Goal: Find specific page/section: Find specific page/section

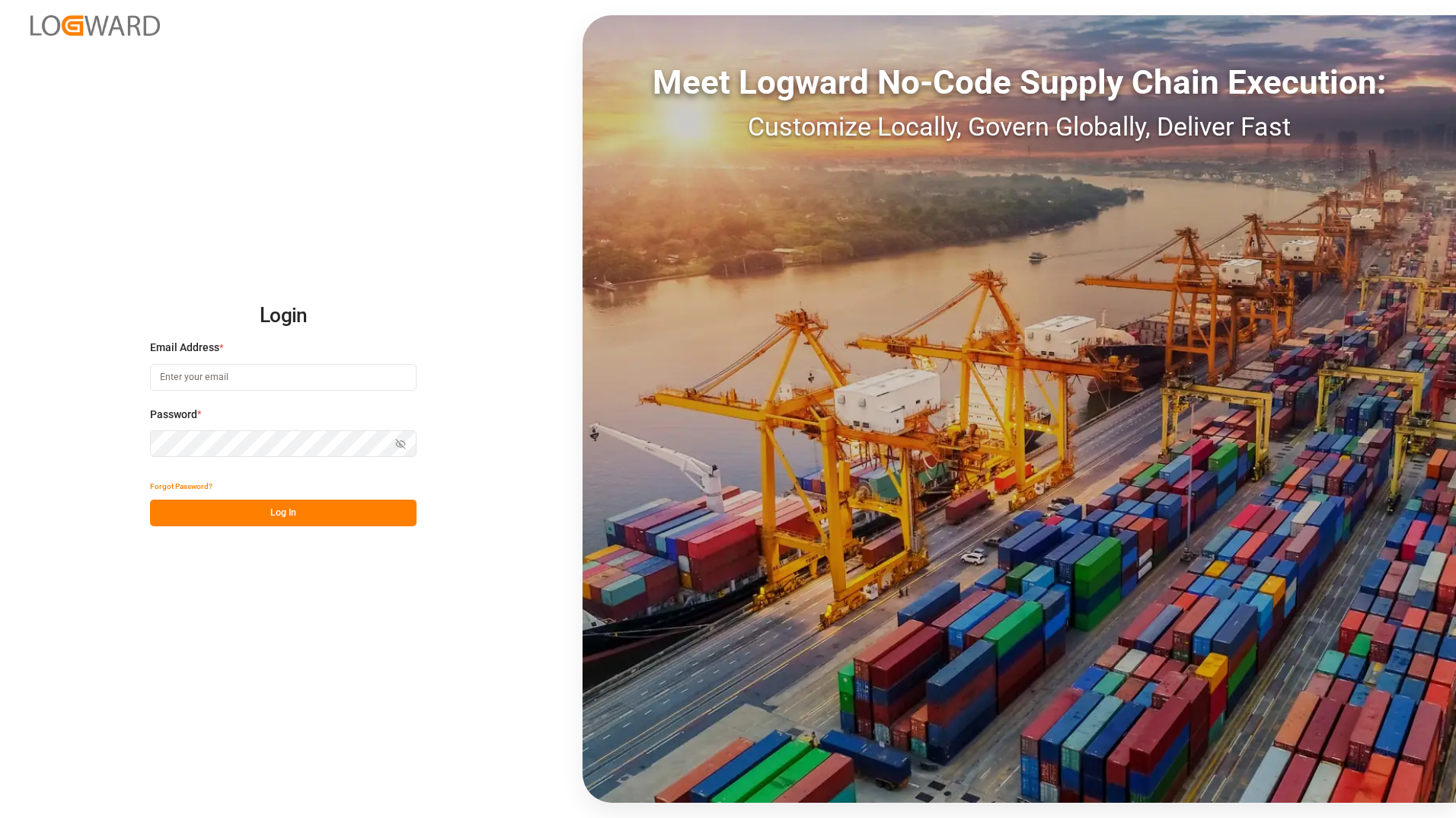
type input "[PERSON_NAME][EMAIL_ADDRESS][PERSON_NAME][DOMAIN_NAME]"
click at [306, 507] on button "Log In" at bounding box center [283, 513] width 267 height 26
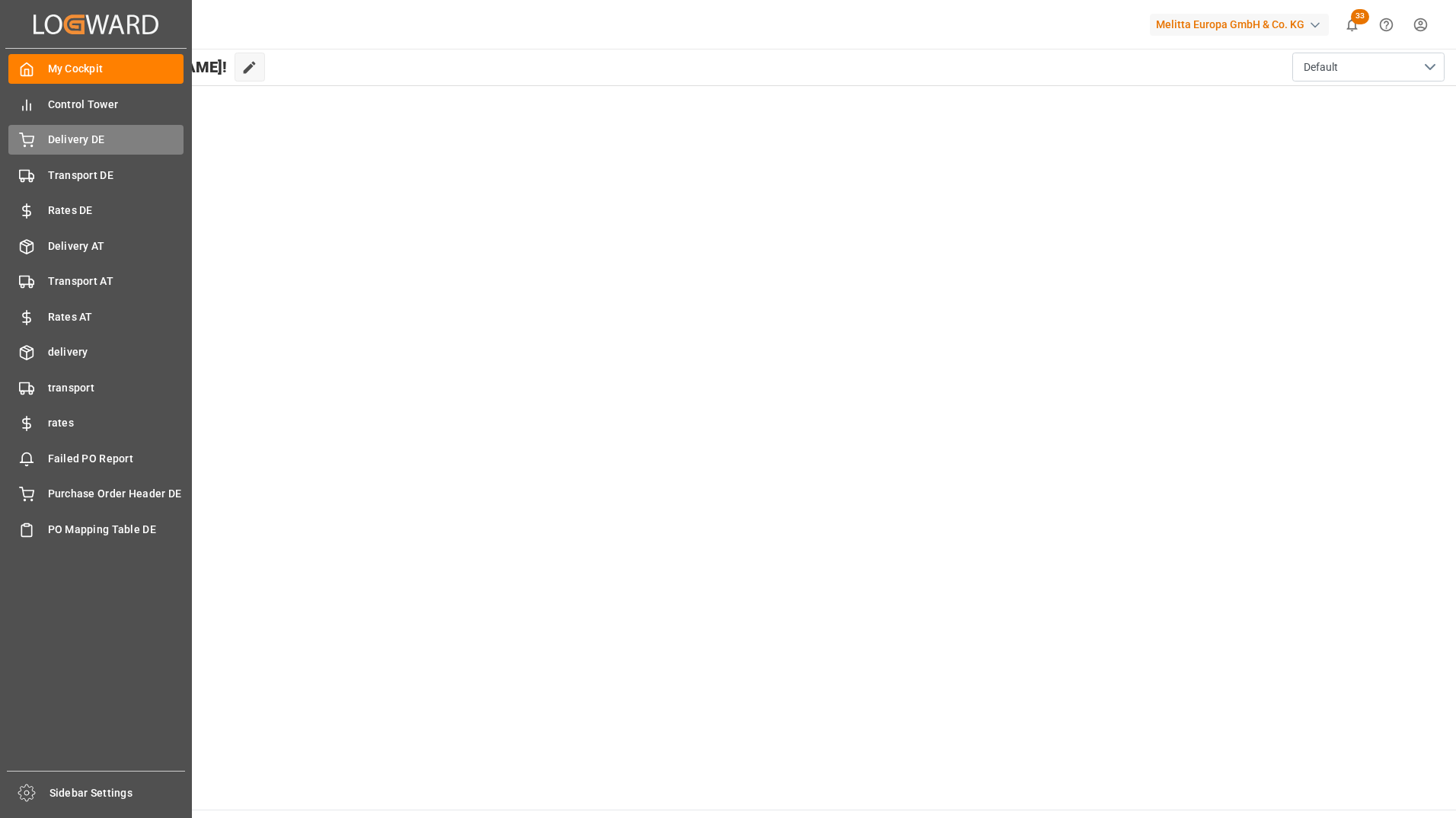
click at [96, 144] on span "Delivery DE" at bounding box center [116, 139] width 136 height 16
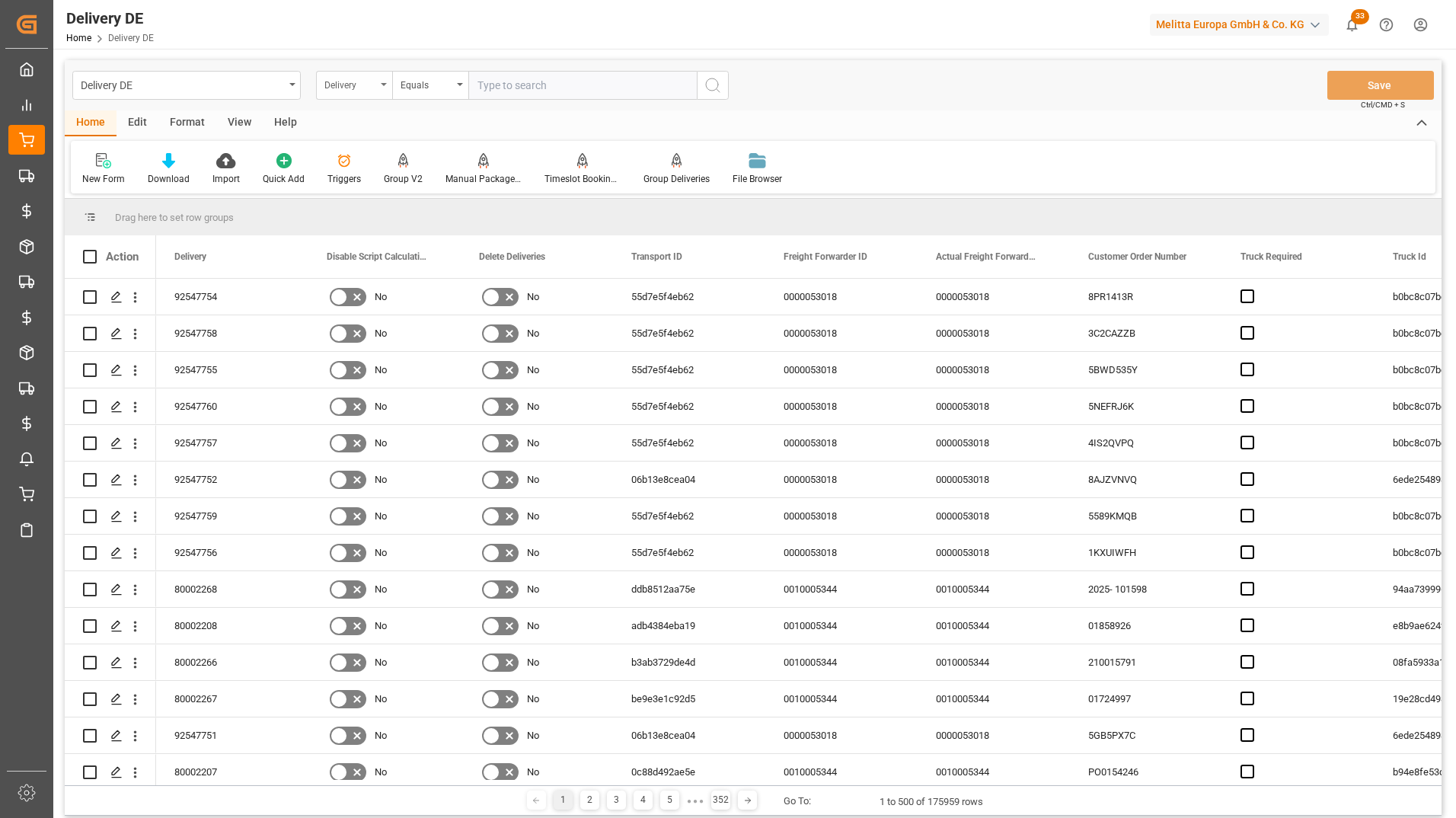
click at [378, 87] on div "Delivery" at bounding box center [354, 85] width 76 height 29
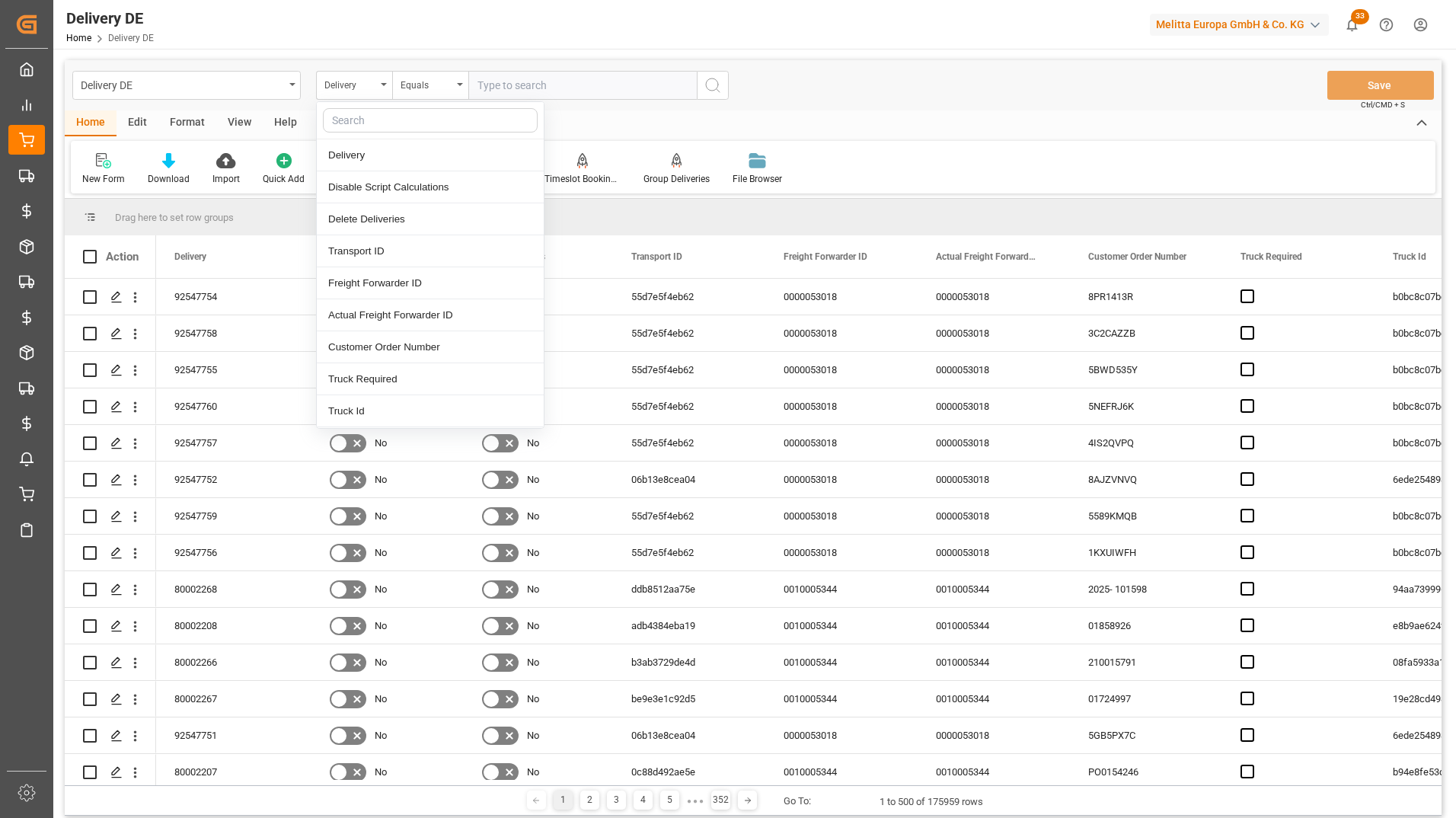
click at [385, 117] on input "text" at bounding box center [431, 120] width 215 height 24
type input "cou"
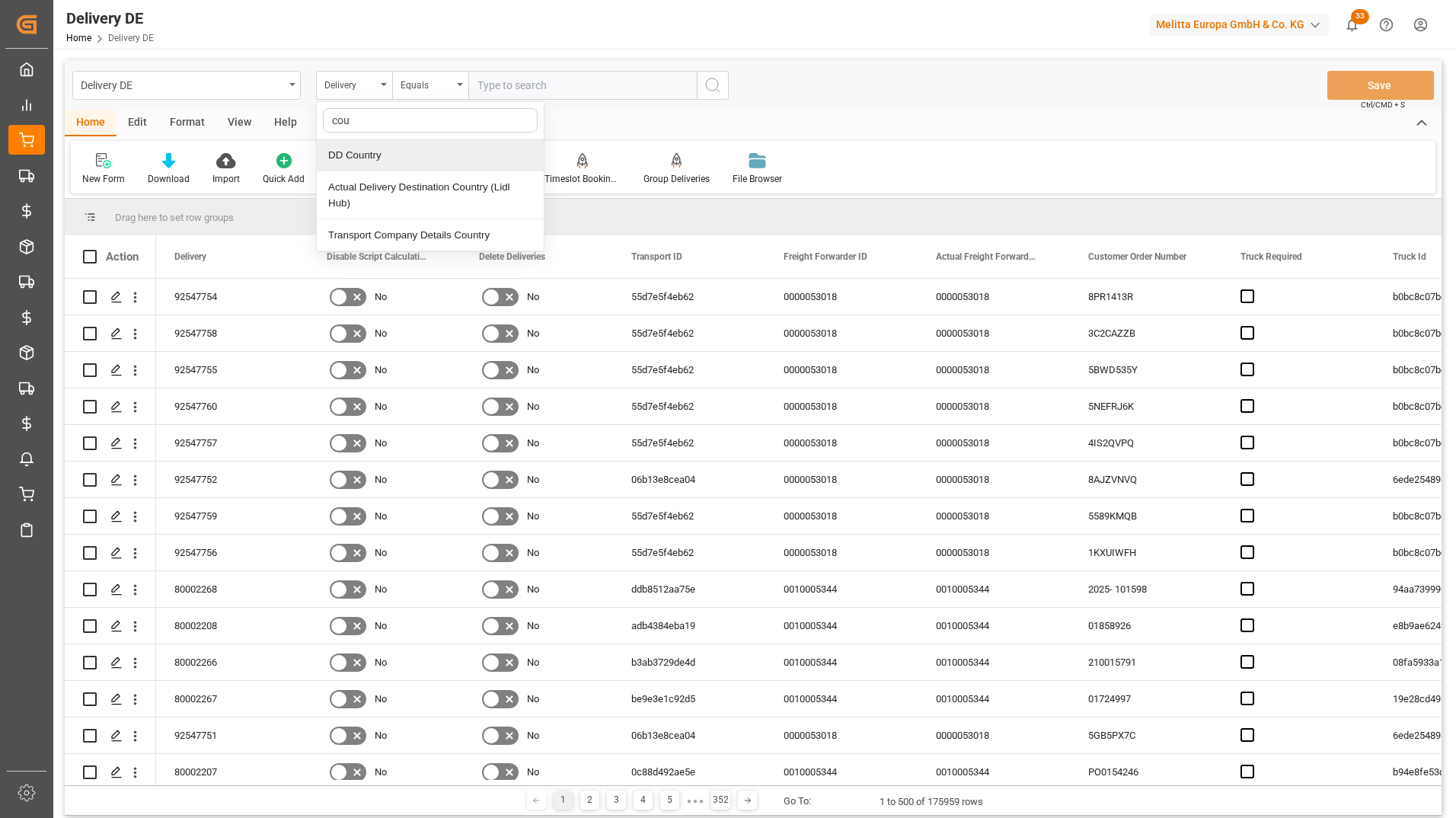
click at [387, 154] on div "DD Country" at bounding box center [430, 155] width 227 height 32
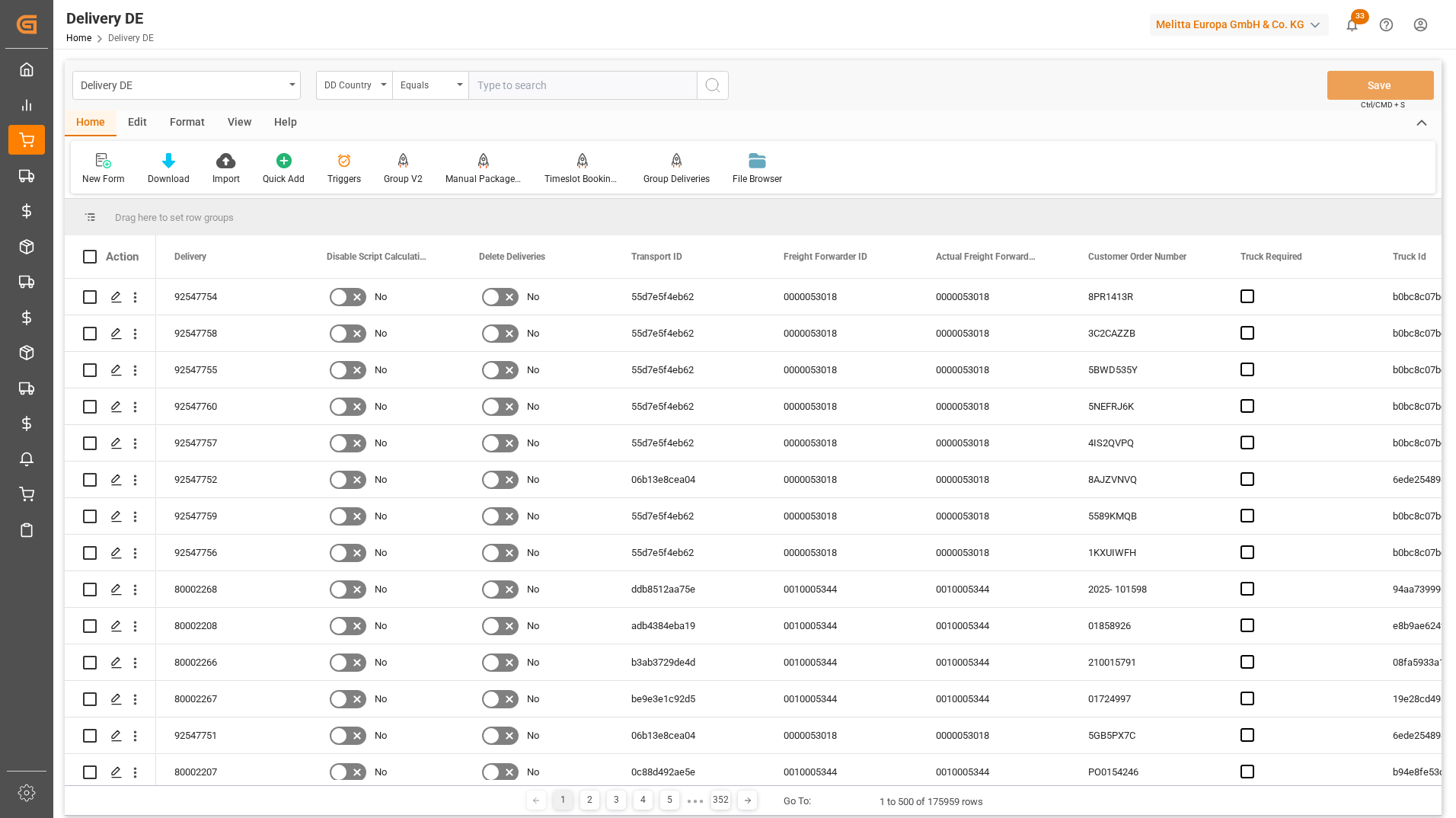
click at [516, 90] on input "text" at bounding box center [583, 85] width 228 height 29
type input "FR"
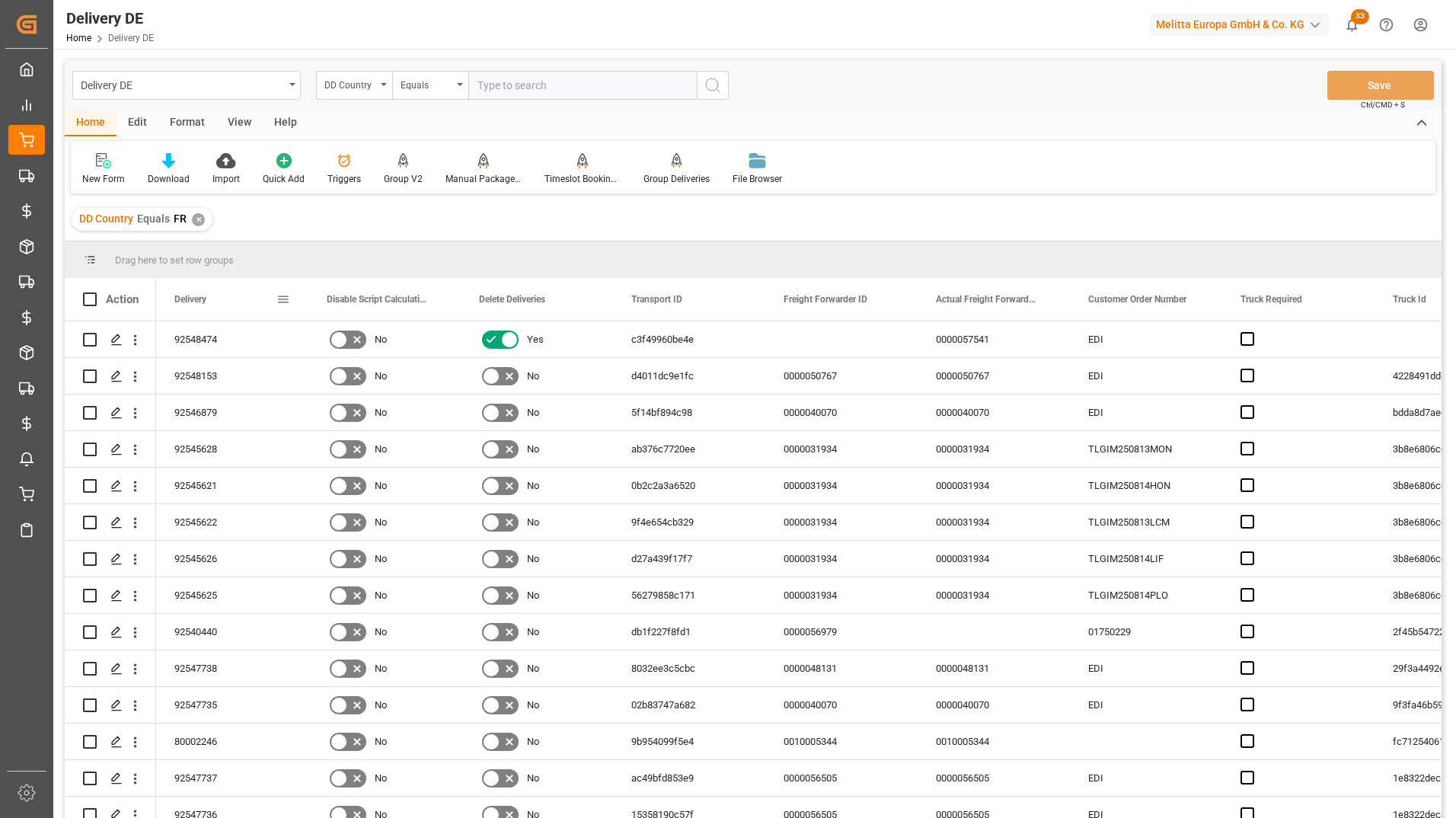
click at [284, 300] on span at bounding box center [283, 299] width 14 height 14
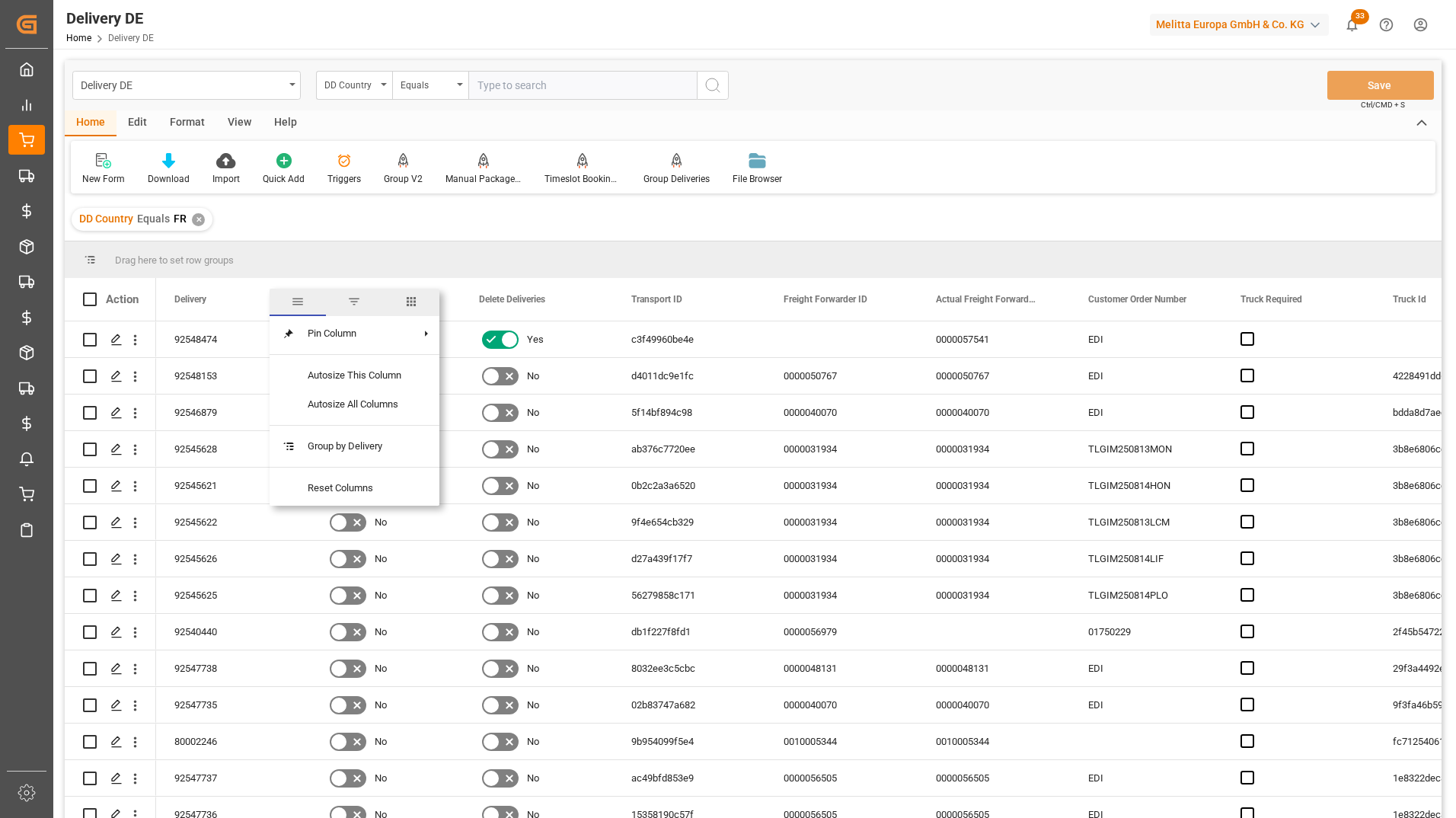
click at [424, 302] on span "columns" at bounding box center [412, 302] width 56 height 27
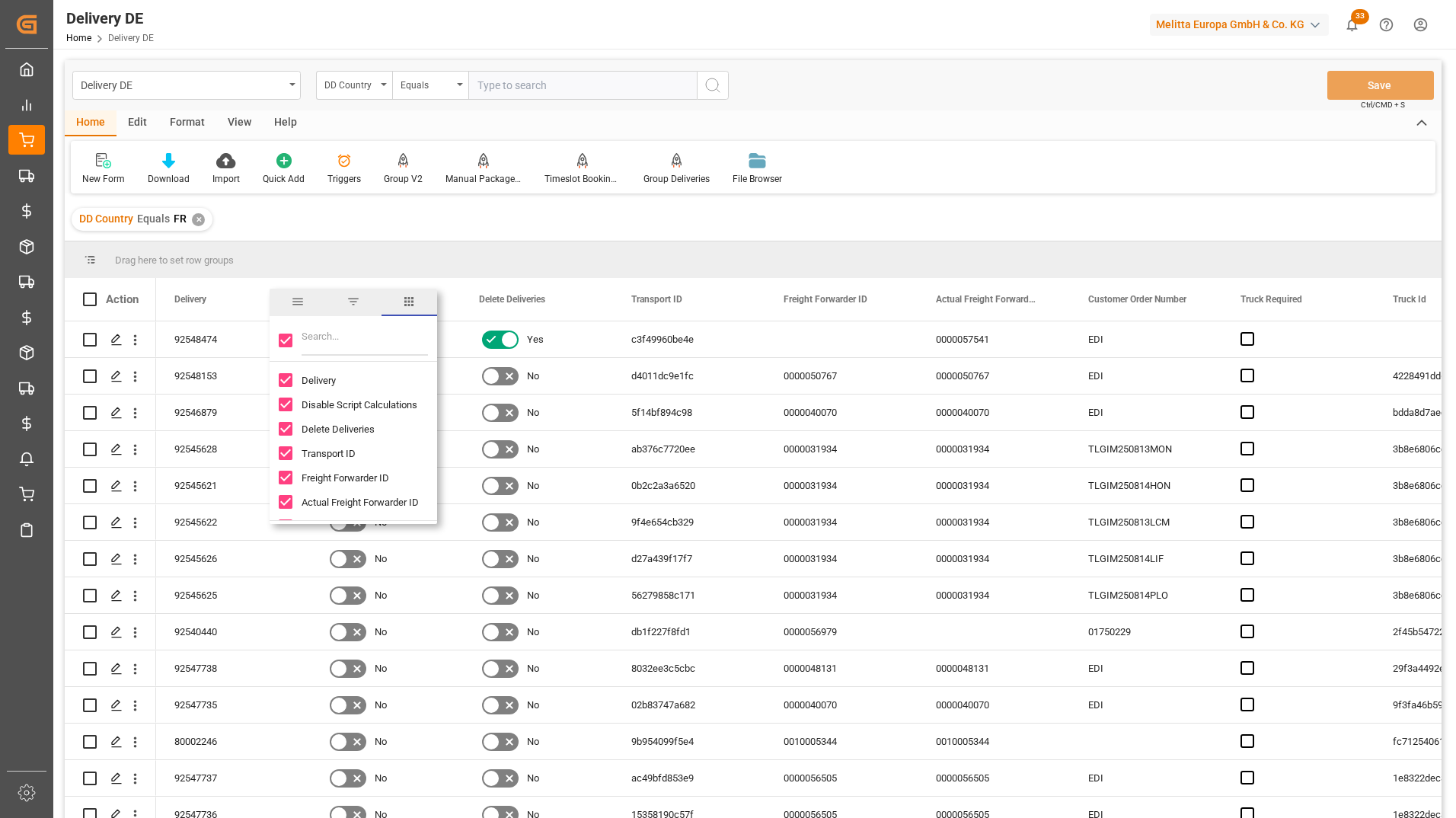
click at [289, 343] on input "Toggle Select All Columns" at bounding box center [285, 340] width 14 height 14
checkbox input "false"
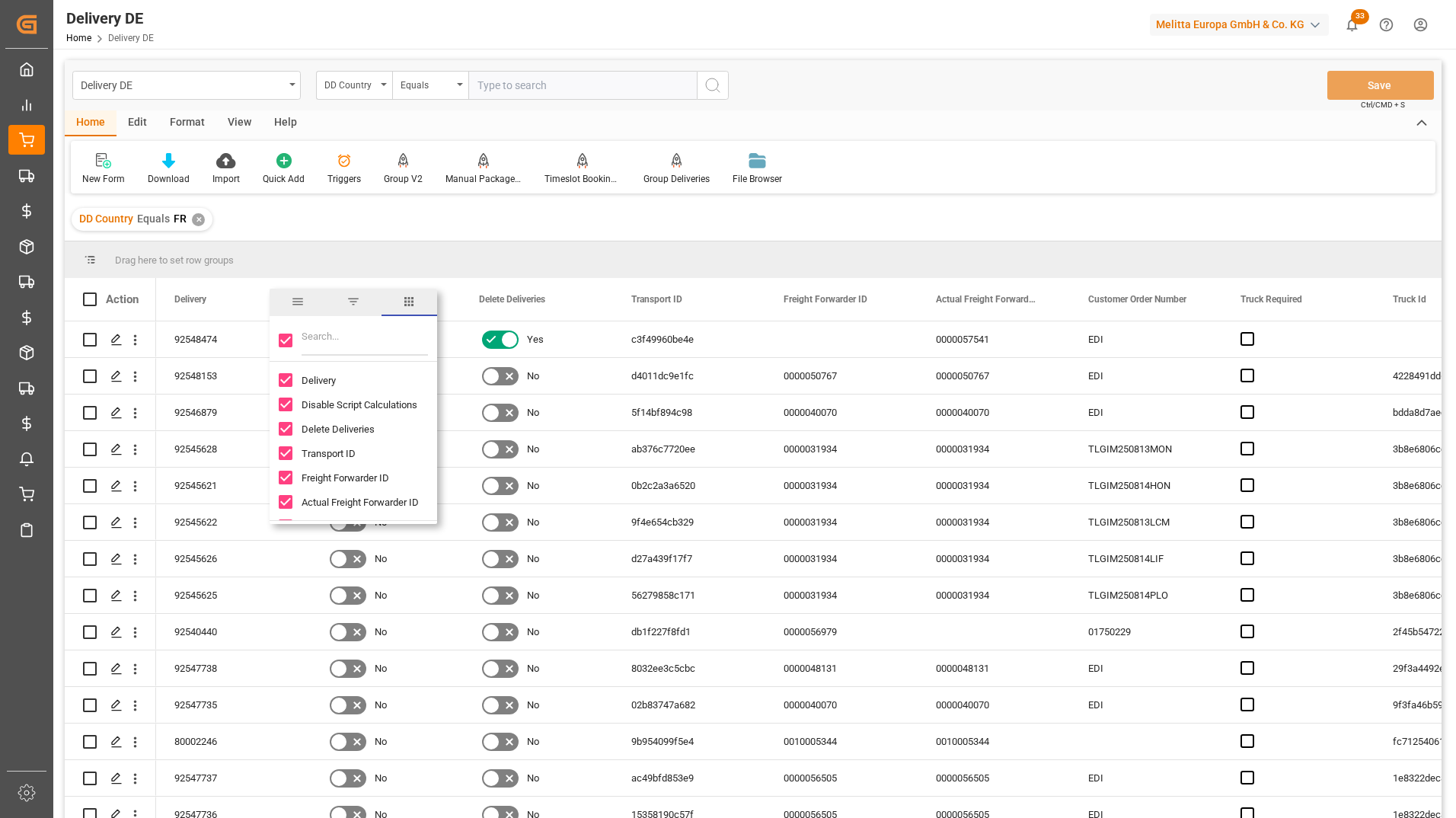
checkbox input "false"
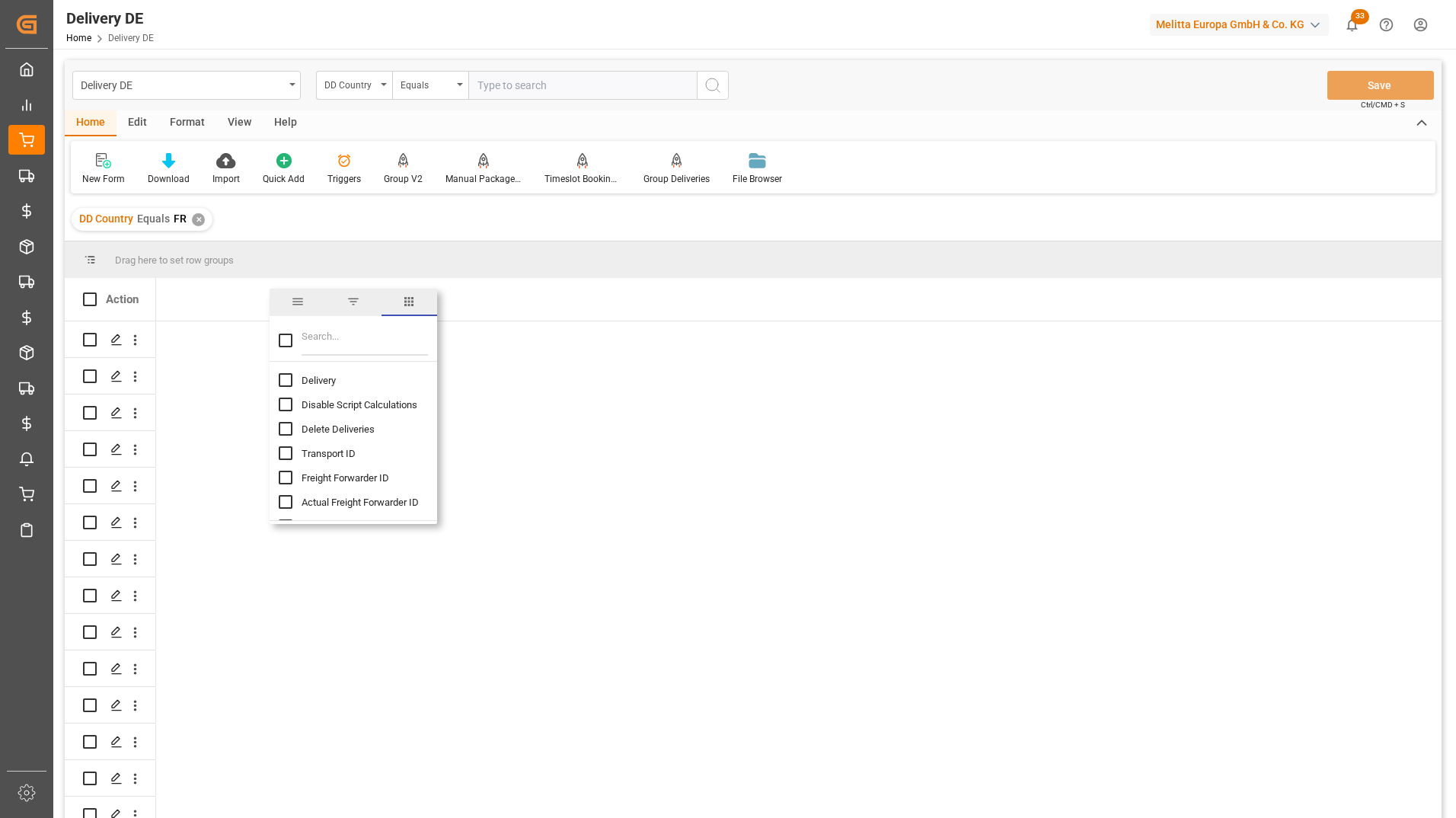
click at [285, 381] on input "Delivery column toggle visibility (hidden)" at bounding box center [285, 380] width 14 height 14
checkbox input "true"
click at [286, 452] on input "Transport ID column toggle visibility (hidden)" at bounding box center [285, 453] width 14 height 14
checkbox input "true"
checkbox input "false"
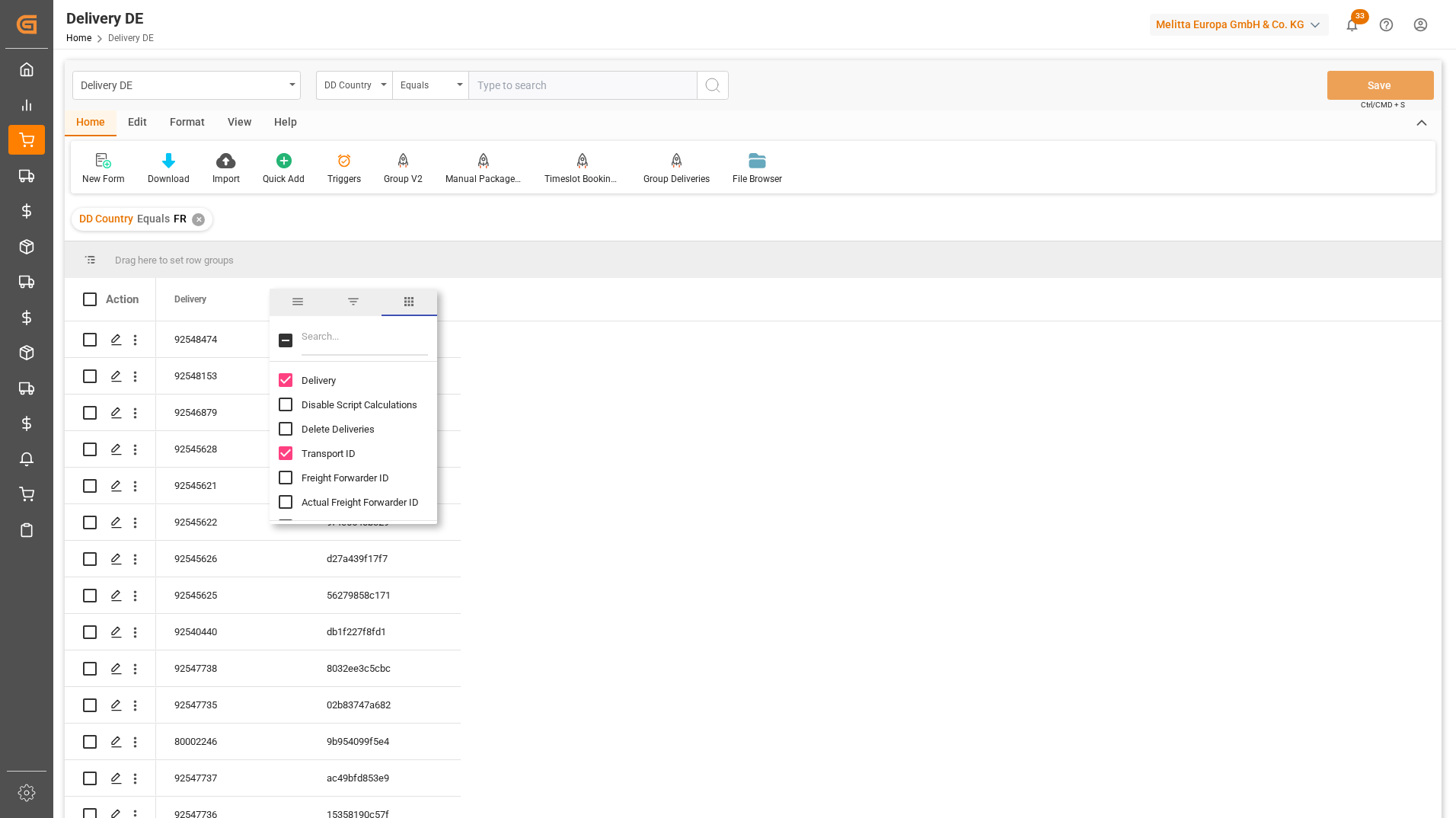
click at [322, 340] on input "Filter Columns Input" at bounding box center [364, 340] width 126 height 31
type input "tru"
click at [288, 401] on input "Truck Id column toggle visibility (hidden)" at bounding box center [285, 404] width 14 height 14
checkbox input "true"
checkbox input "false"
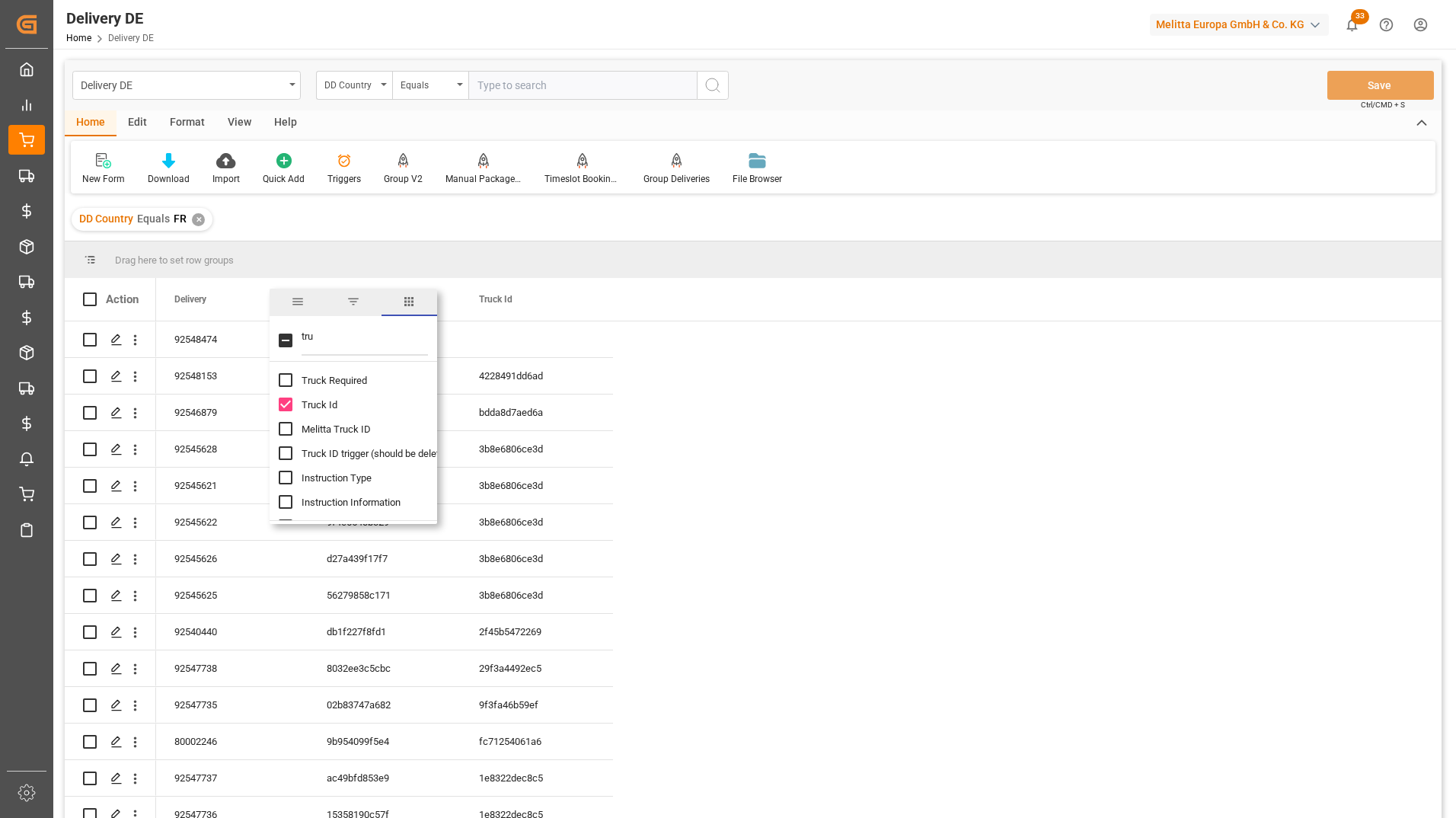
drag, startPoint x: 318, startPoint y: 337, endPoint x: 298, endPoint y: 340, distance: 20.2
click at [298, 340] on div "tru" at bounding box center [353, 340] width 168 height 43
type input "dat"
click at [280, 404] on input "Req Del Dat column toggle visibility (hidden)" at bounding box center [285, 404] width 14 height 14
checkbox input "true"
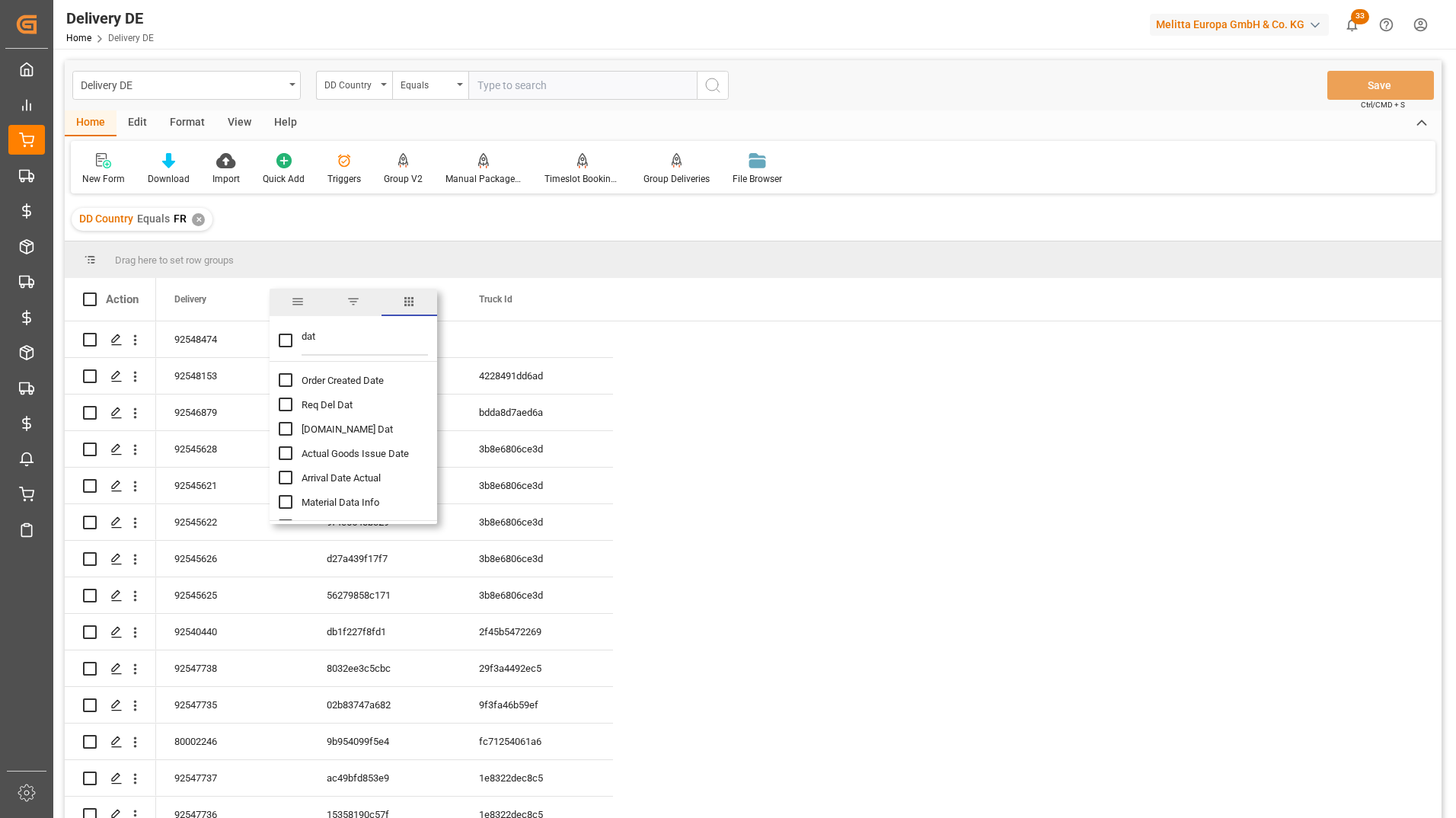
checkbox input "false"
click at [289, 432] on input "Pl.GI Dat column toggle visibility (hidden)" at bounding box center [285, 429] width 14 height 14
checkbox input "true"
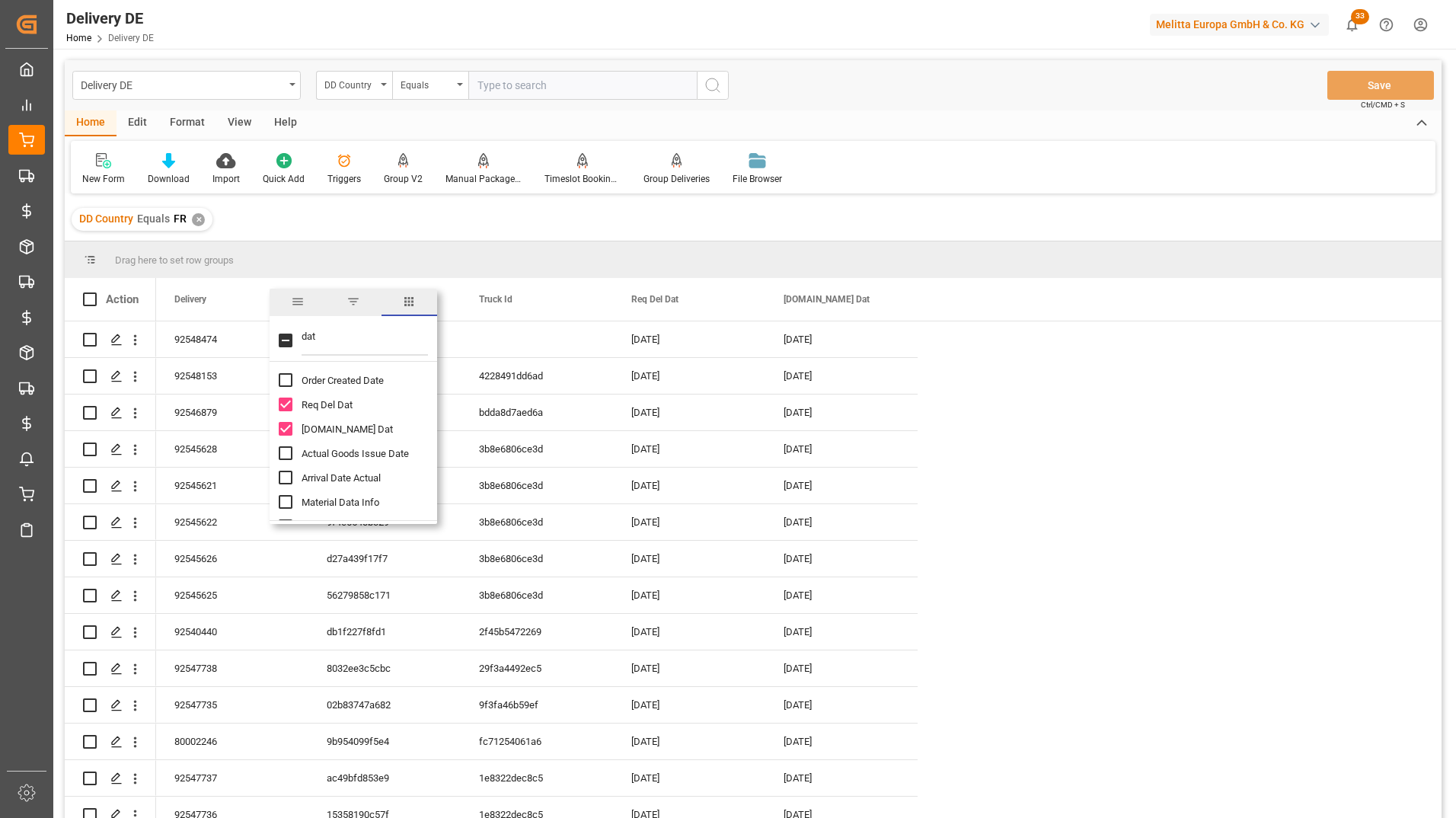
click at [287, 404] on input "Req Del Dat column toggle visibility (visible)" at bounding box center [285, 404] width 14 height 14
checkbox input "false"
click at [287, 451] on input "Actual Goods Issue Date column toggle visibility (hidden)" at bounding box center [285, 453] width 14 height 14
checkbox input "true"
click at [1095, 221] on div "DD Country Equals FR ✕" at bounding box center [753, 220] width 1377 height 43
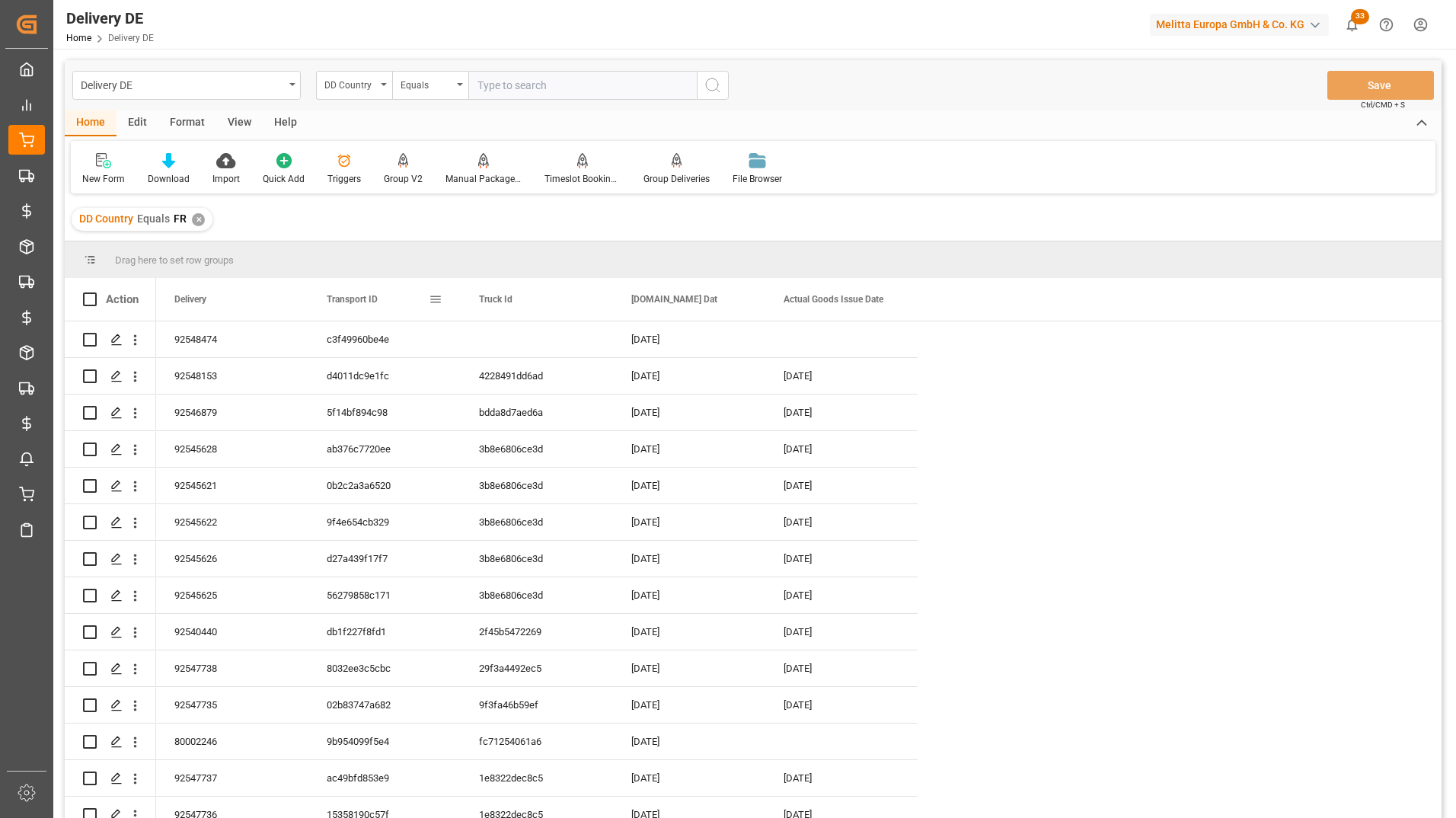
click at [440, 301] on span at bounding box center [435, 299] width 14 height 14
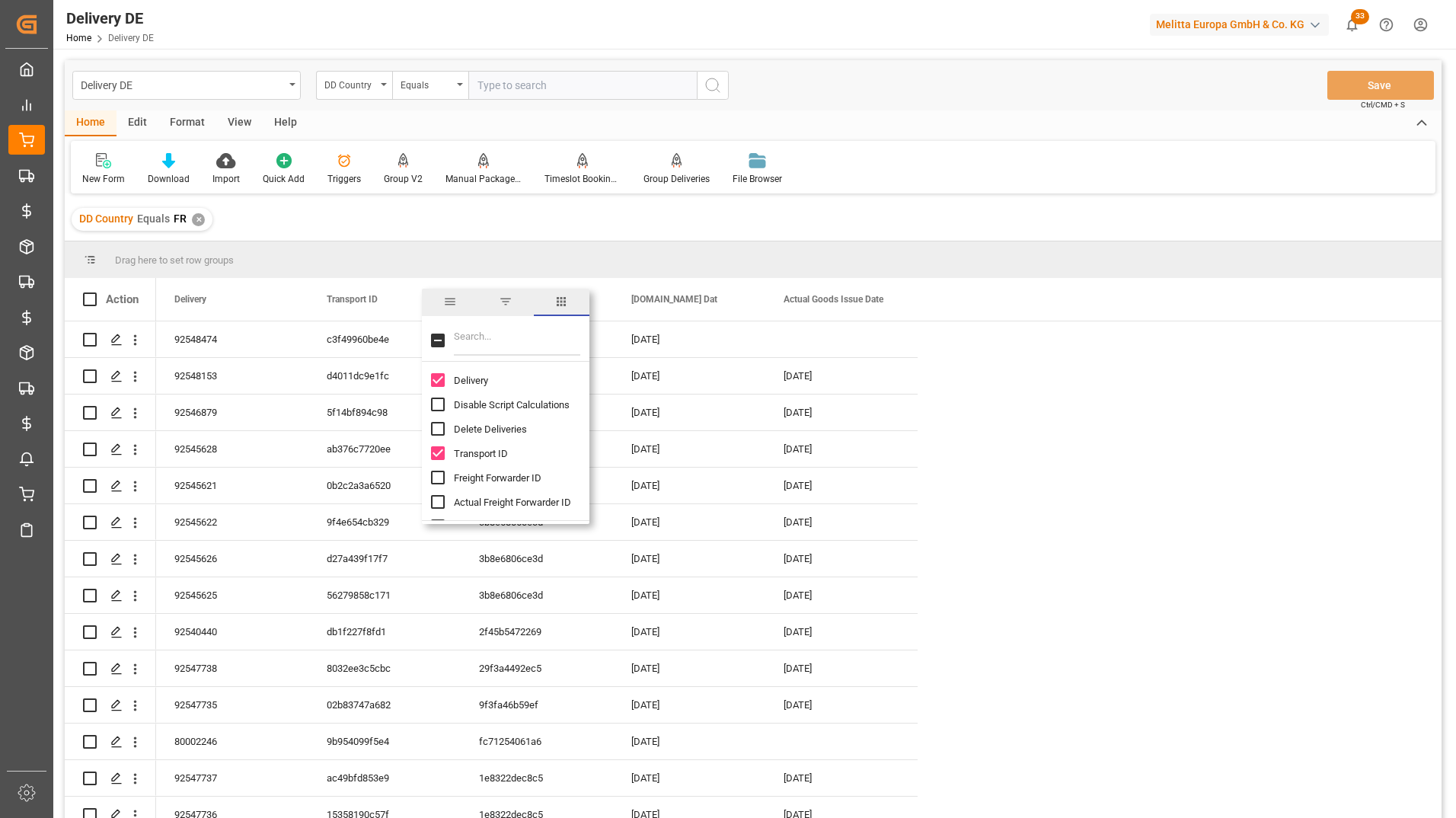
click at [474, 331] on input "Filter Columns Input" at bounding box center [516, 340] width 126 height 31
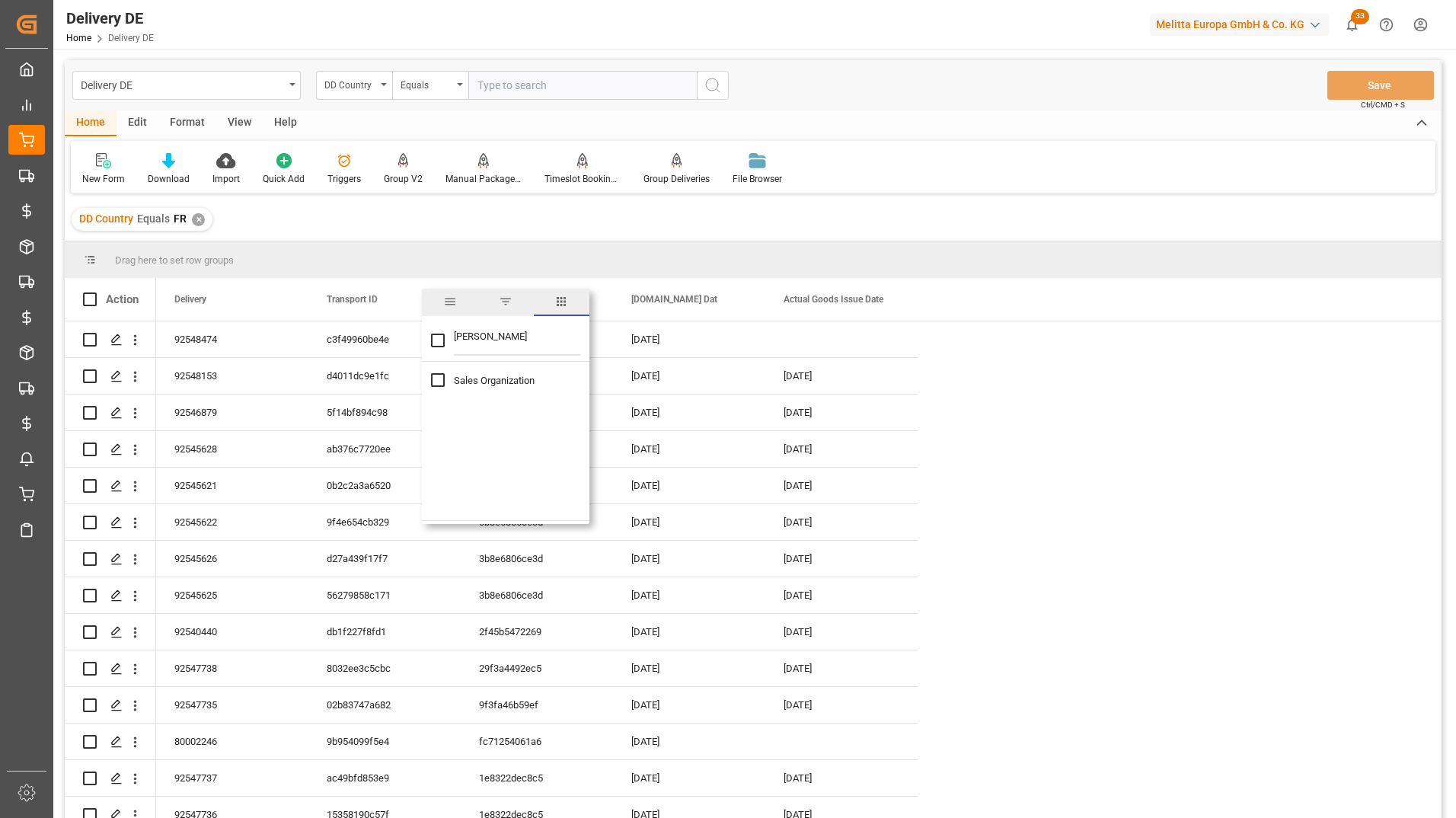
type input "[PERSON_NAME]"
click at [437, 376] on input "Sales Organization column toggle visibility (hidden)" at bounding box center [438, 380] width 14 height 14
checkbox input "true"
drag, startPoint x: 484, startPoint y: 339, endPoint x: 441, endPoint y: 339, distance: 43.0
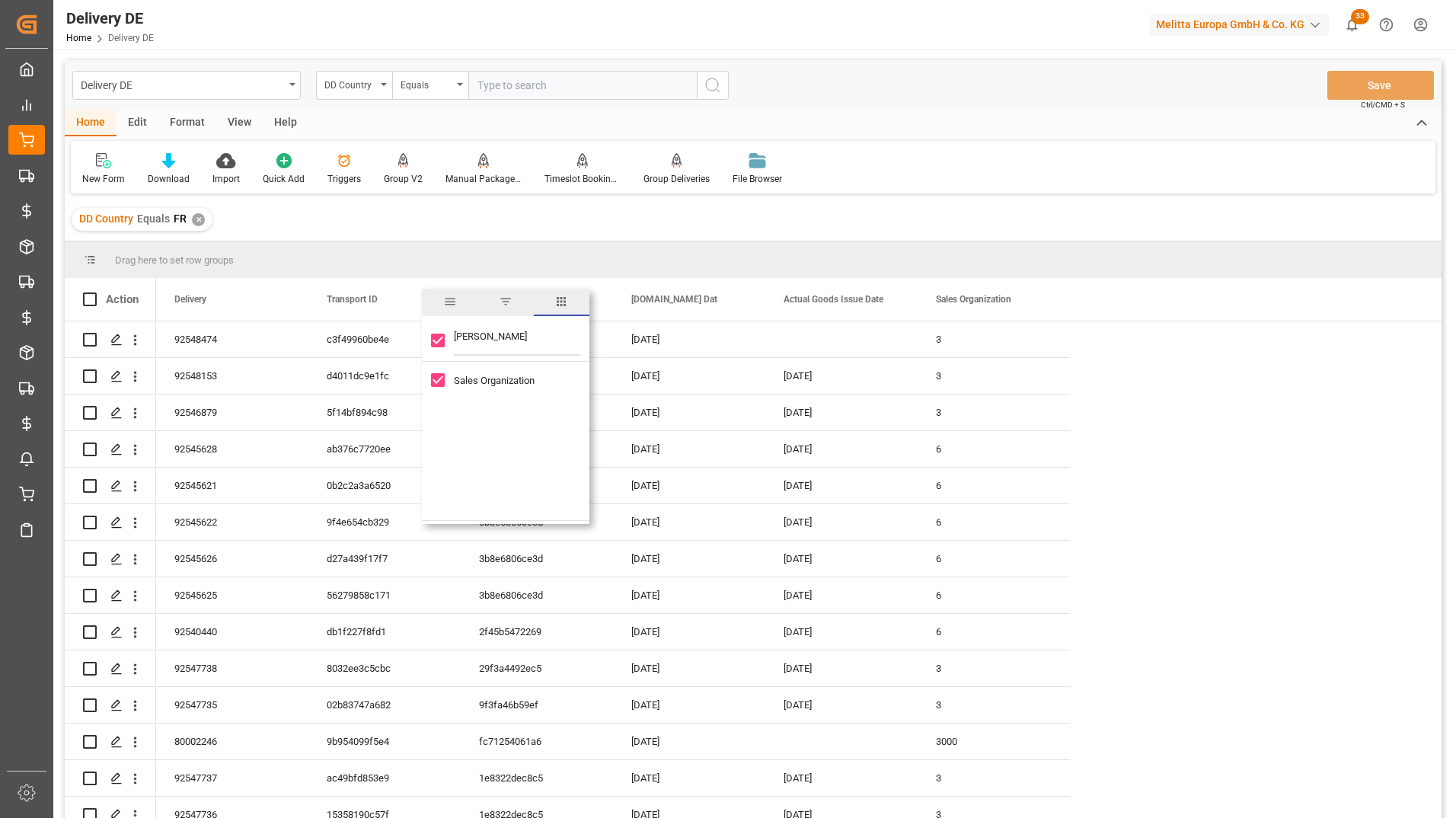
click at [441, 339] on div "[PERSON_NAME]" at bounding box center [506, 340] width 168 height 43
type input "nam"
checkbox input "false"
type input "name"
click at [440, 407] on input "DD Name column toggle visibility (hidden)" at bounding box center [438, 404] width 14 height 14
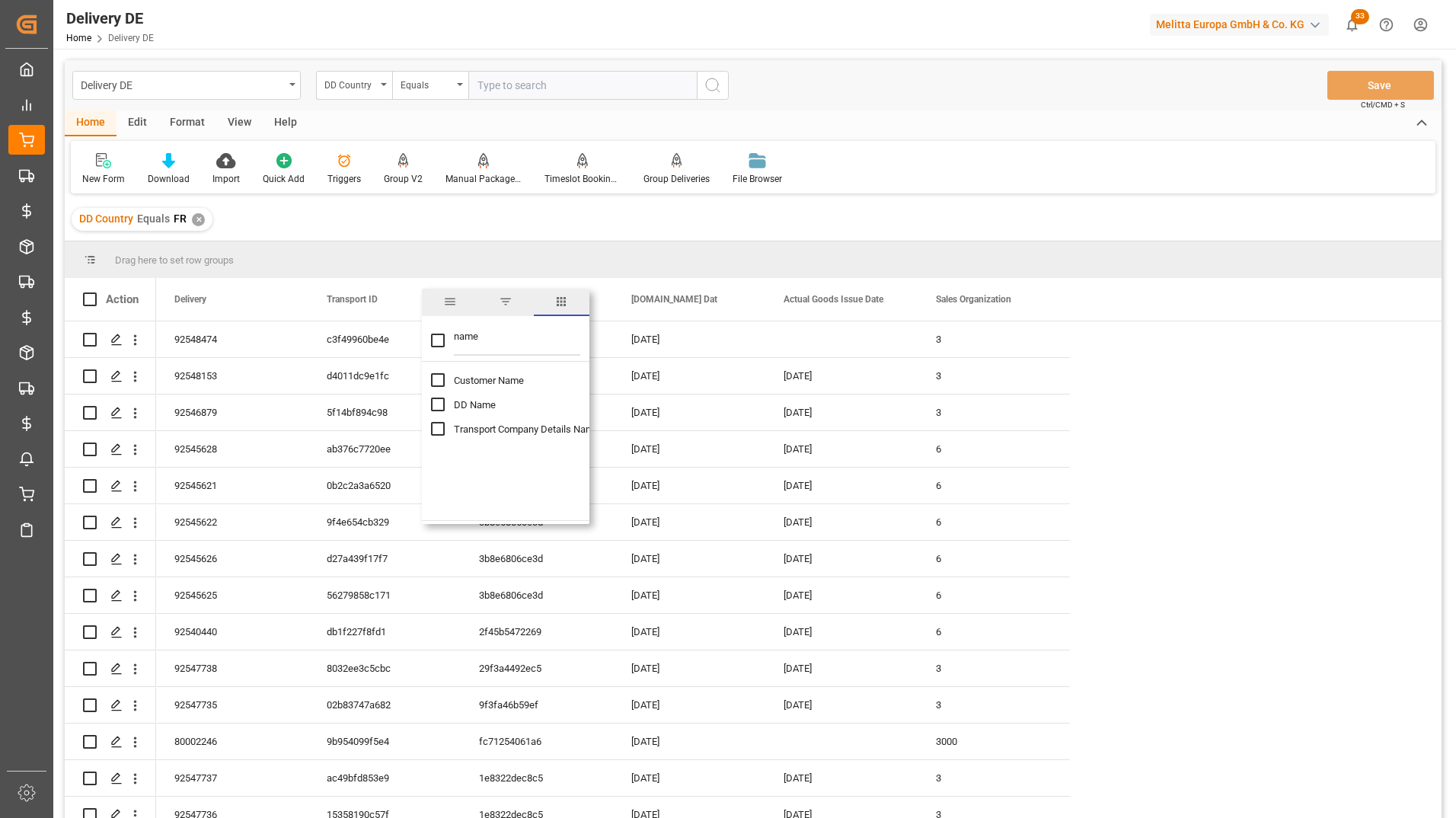
checkbox input "true"
checkbox input "false"
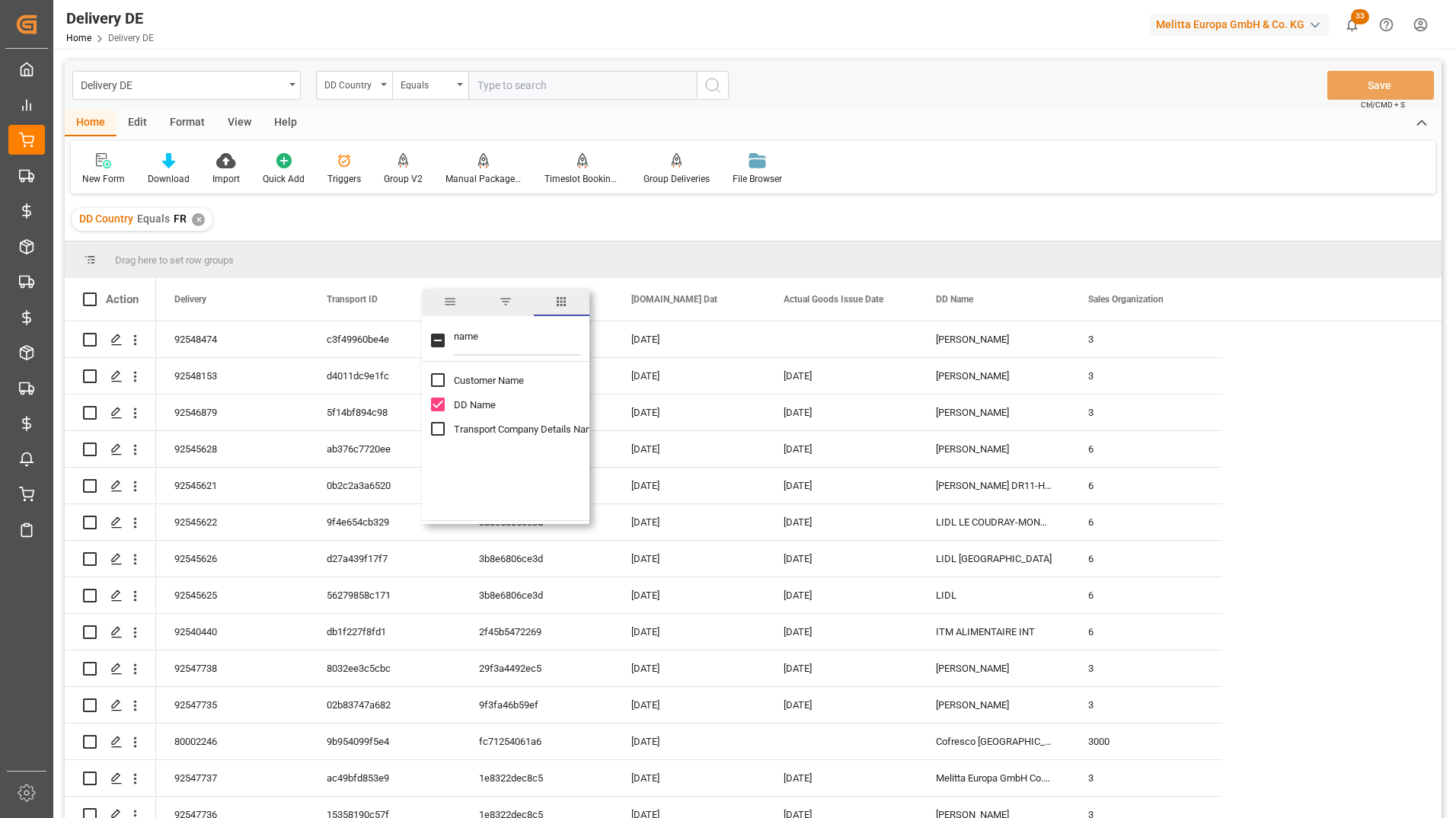
click at [938, 183] on div "New Form Download Import Quick Add Triggers Group V2 Manual Package TypeDetermi…" at bounding box center [753, 167] width 1364 height 53
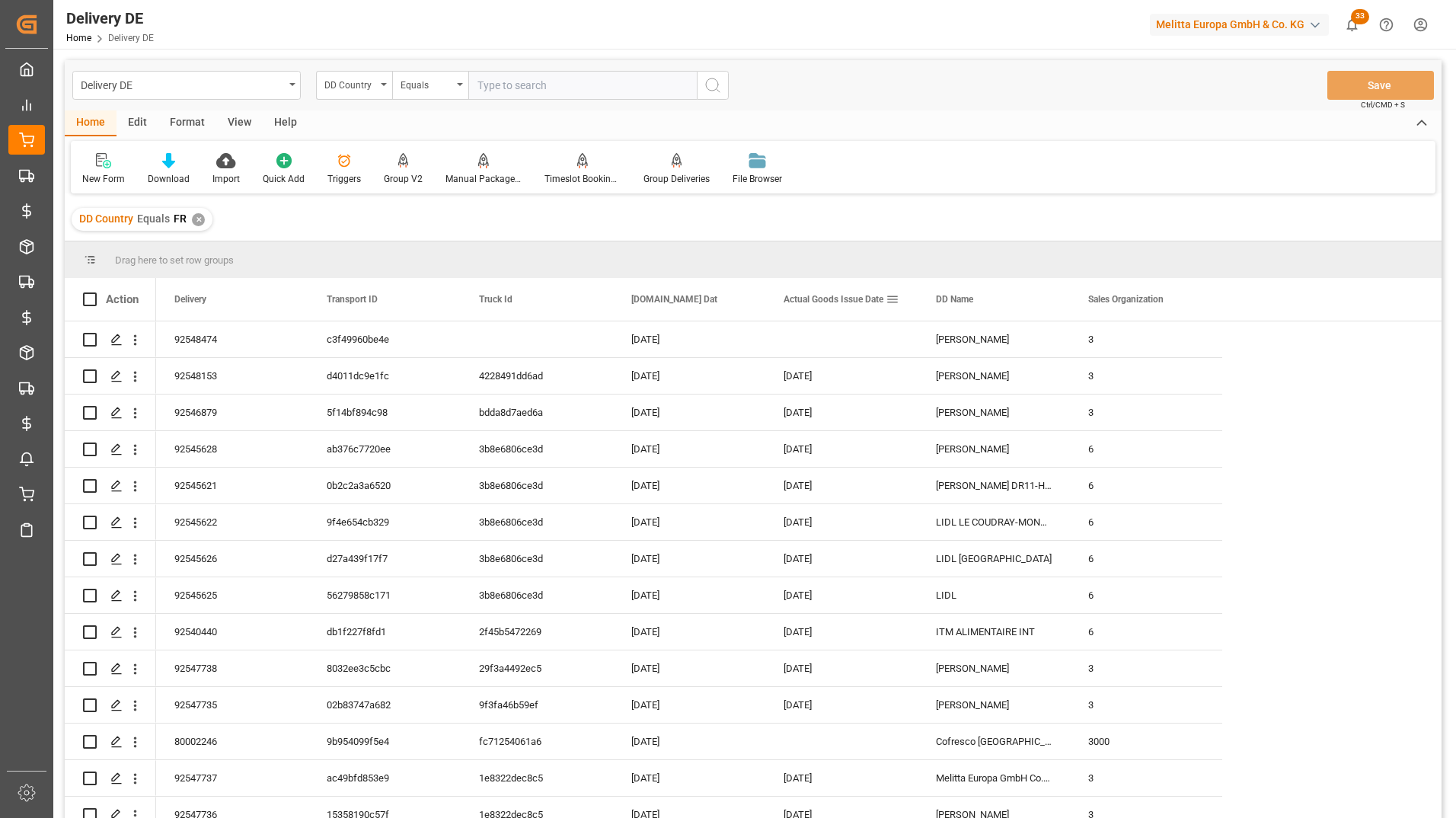
click at [894, 295] on span at bounding box center [892, 299] width 14 height 14
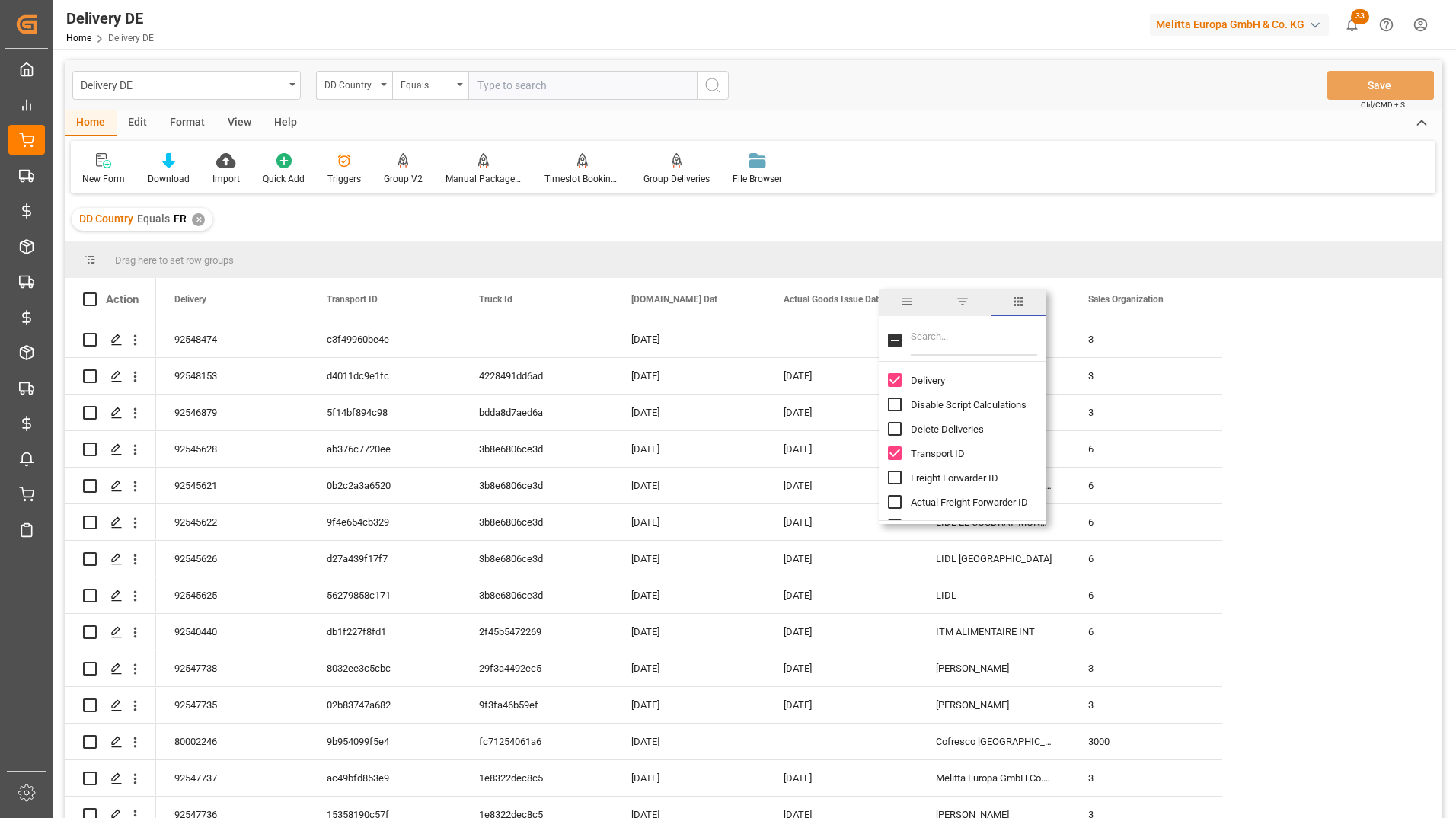
click at [918, 335] on input "Filter Columns Input" at bounding box center [973, 340] width 126 height 31
type input "est"
click at [894, 450] on input "Est Pallet Pl column toggle visibility (hidden)" at bounding box center [895, 453] width 14 height 14
checkbox input "true"
checkbox input "false"
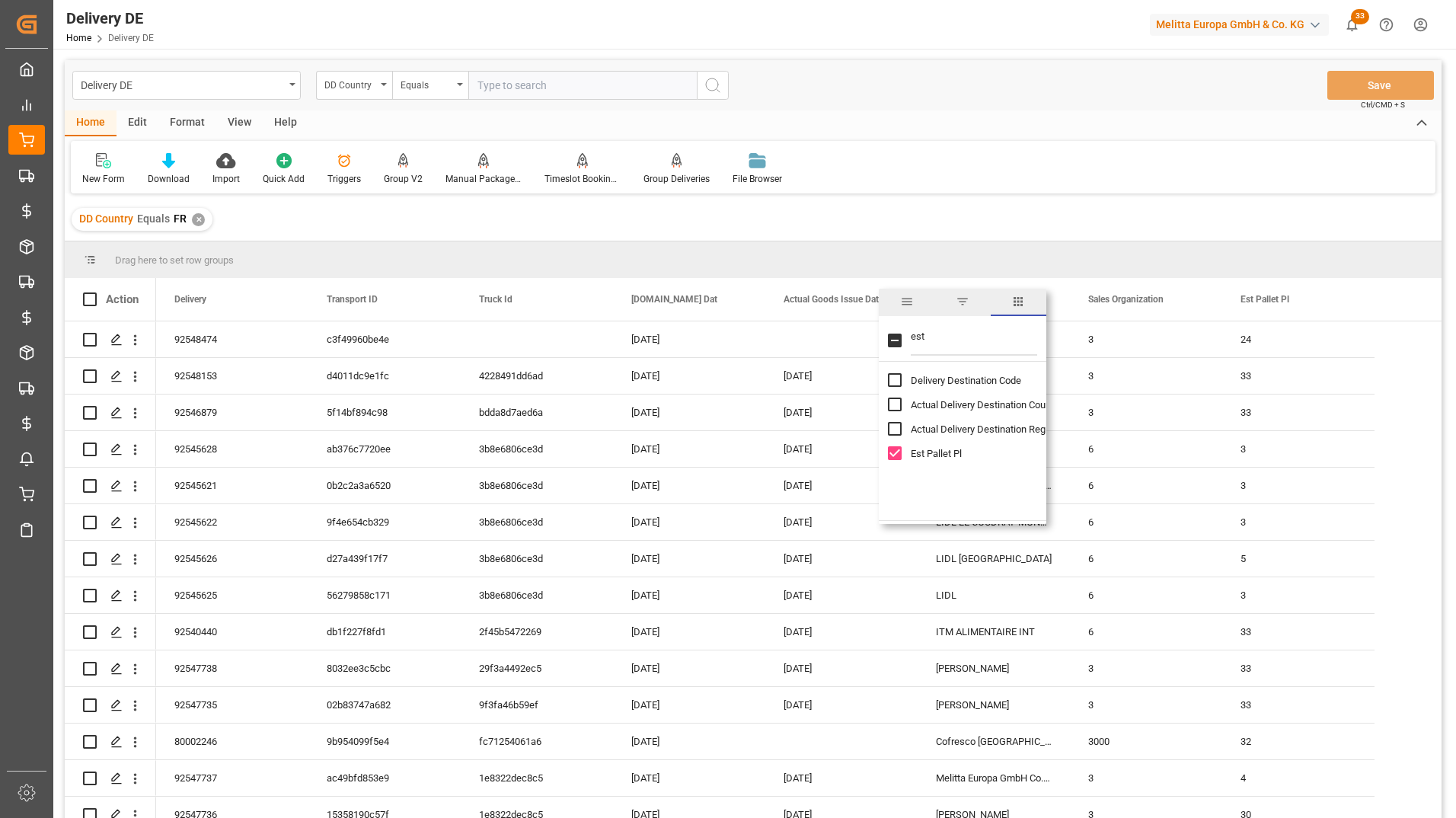
click at [1030, 175] on div "New Form Download Import Quick Add Triggers Group V2 Manual Package TypeDetermi…" at bounding box center [753, 167] width 1364 height 53
